Goal: Use online tool/utility: Utilize a website feature to perform a specific function

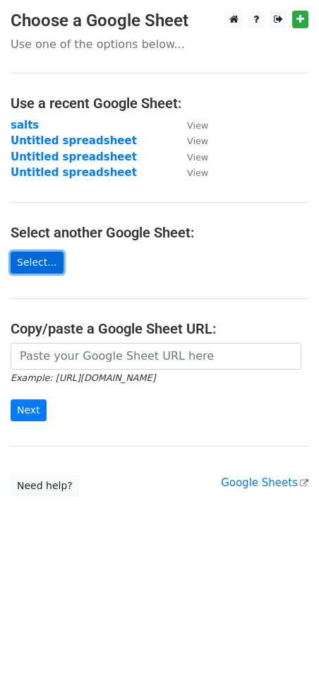
click at [37, 261] on link "Select..." at bounding box center [37, 263] width 53 height 22
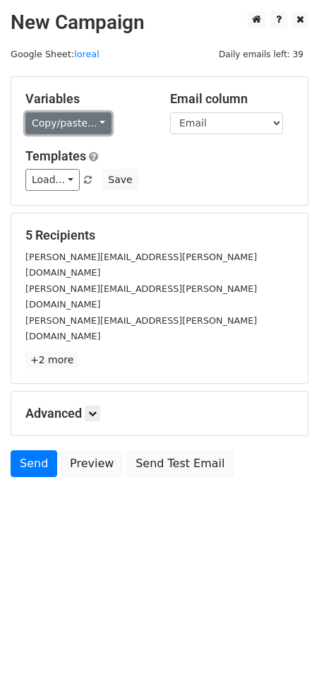
click at [92, 119] on link "Copy/paste..." at bounding box center [68, 123] width 86 height 22
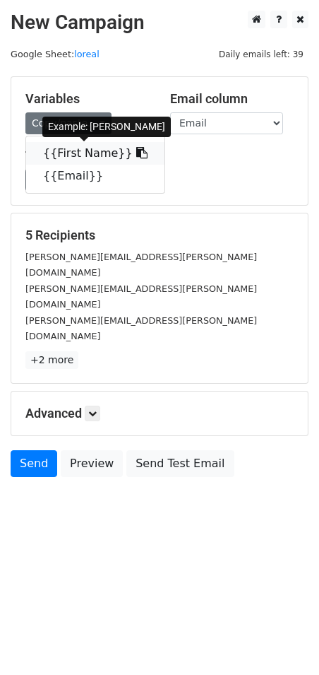
click at [88, 155] on link "{{First Name}}" at bounding box center [95, 153] width 138 height 23
